Goal: Task Accomplishment & Management: Manage account settings

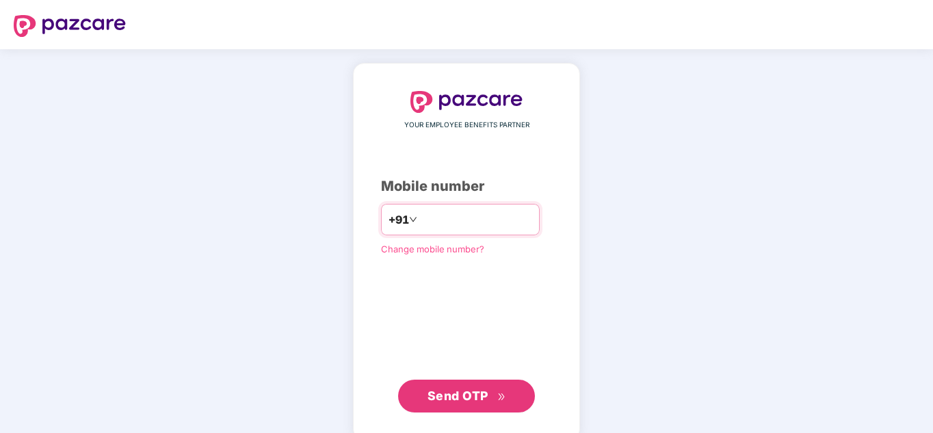
type input "**********"
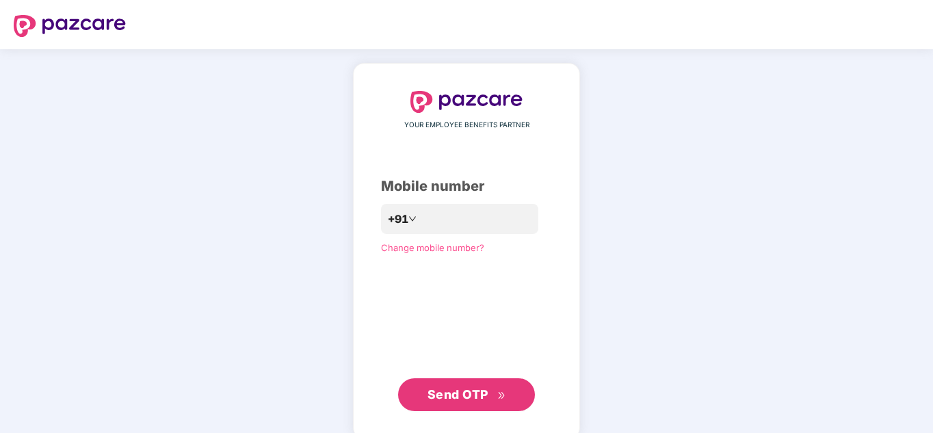
click at [485, 400] on span "Send OTP" at bounding box center [457, 394] width 61 height 14
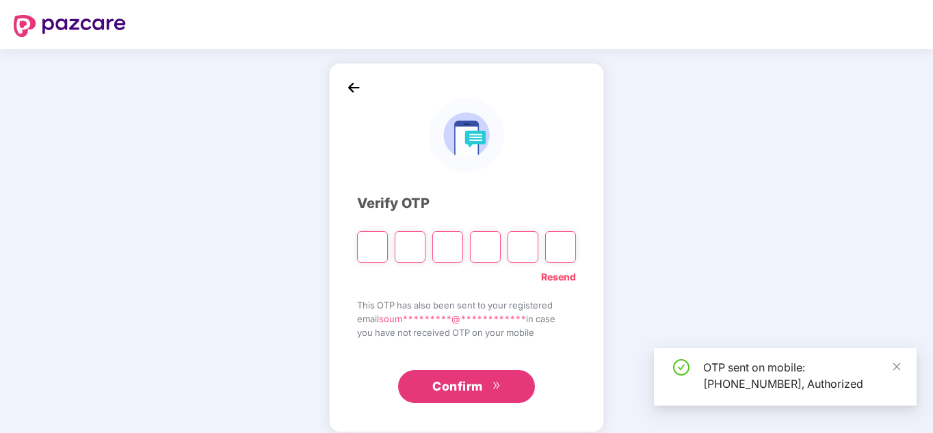
click at [376, 248] on input "Please enter verification code. Digit 1" at bounding box center [372, 246] width 31 height 31
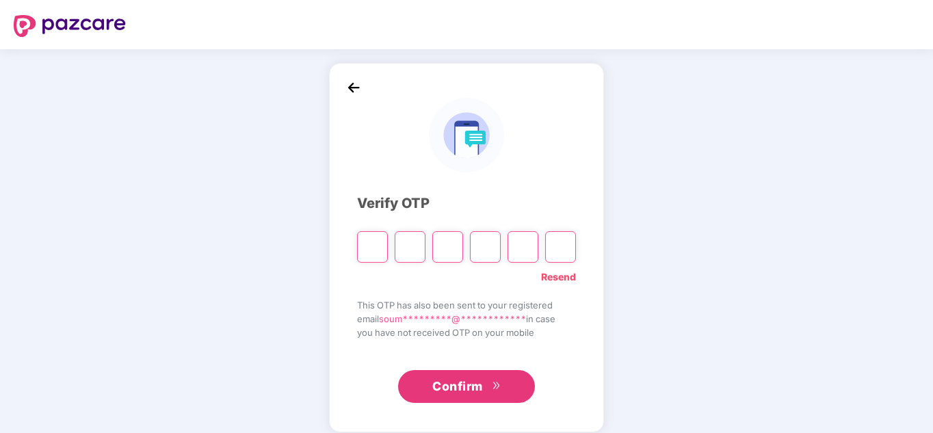
type input "*"
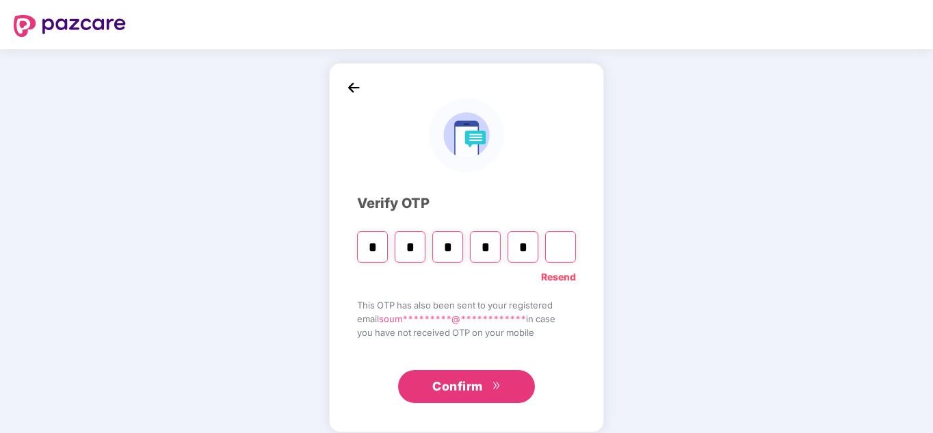
type input "*"
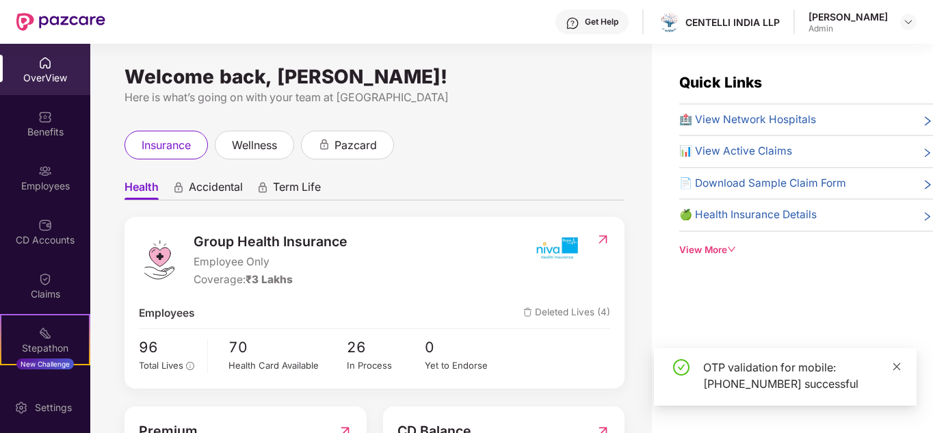
click at [894, 368] on icon "close" at bounding box center [897, 367] width 10 height 10
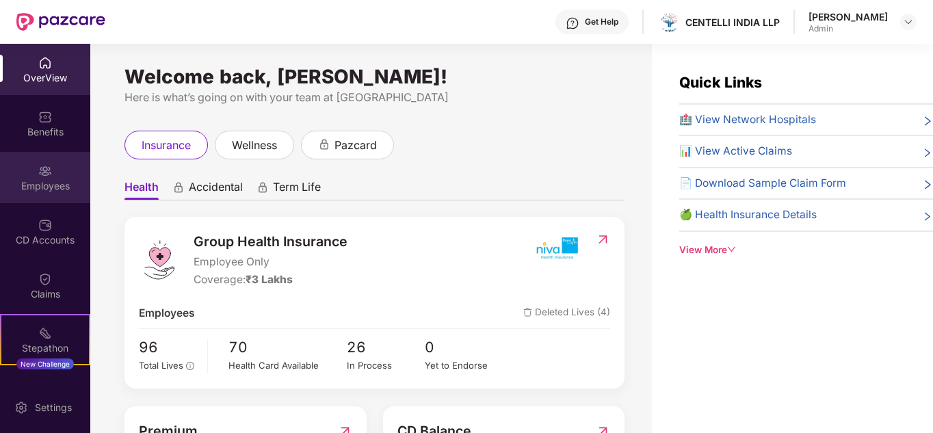
click at [44, 176] on img at bounding box center [45, 171] width 14 height 14
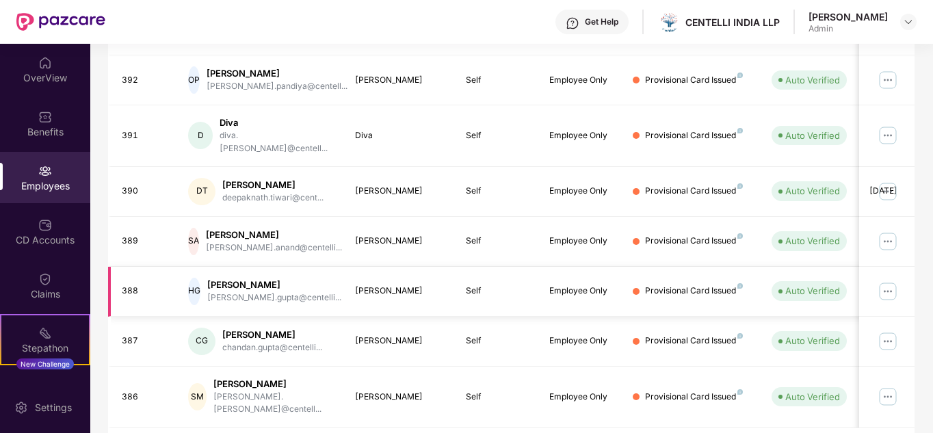
scroll to position [407, 0]
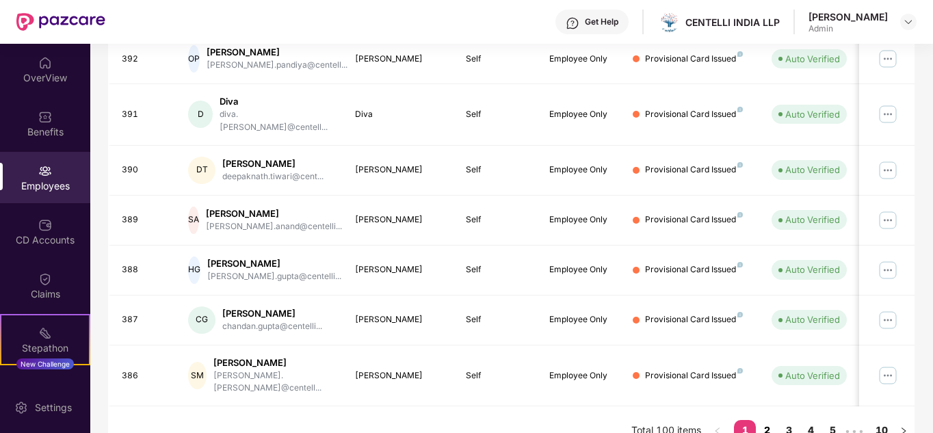
click at [773, 420] on link "2" at bounding box center [766, 430] width 22 height 21
